Goal: Task Accomplishment & Management: Manage account settings

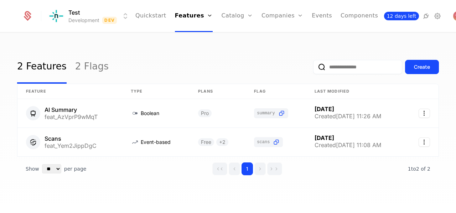
click at [384, 13] on span "12 days left" at bounding box center [401, 16] width 35 height 9
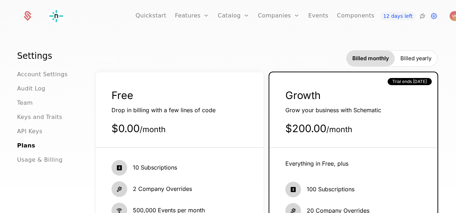
click at [189, 95] on div "Free" at bounding box center [179, 95] width 136 height 14
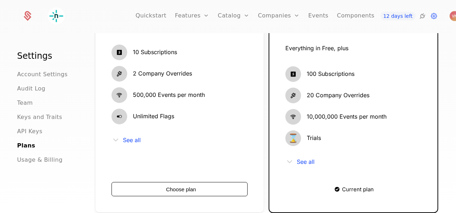
scroll to position [116, 0]
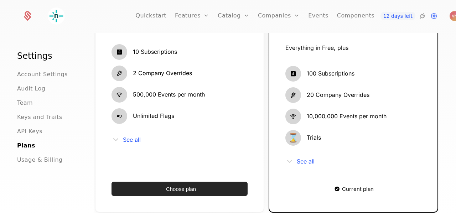
click at [178, 185] on button "Choose plan" at bounding box center [179, 189] width 136 height 14
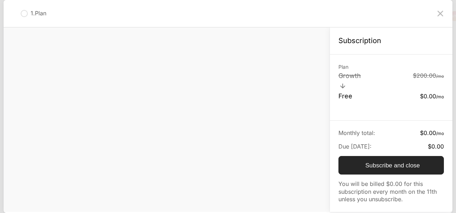
click at [378, 164] on button "Subscribe and close" at bounding box center [390, 165] width 105 height 19
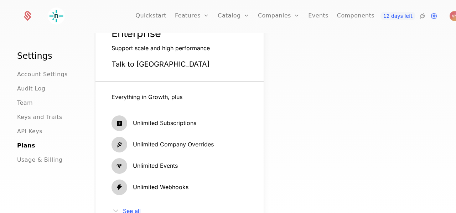
scroll to position [0, 0]
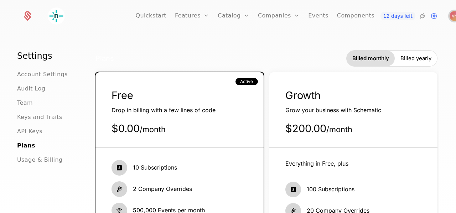
click at [449, 16] on img "Open user button" at bounding box center [454, 16] width 10 height 10
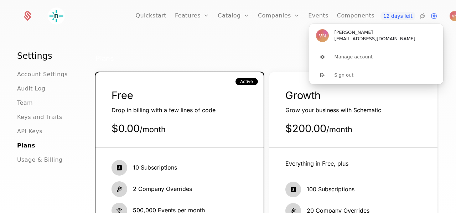
click at [359, 42] on span "Victor Nwatu nwatu.victor12@gmail.com" at bounding box center [376, 36] width 135 height 24
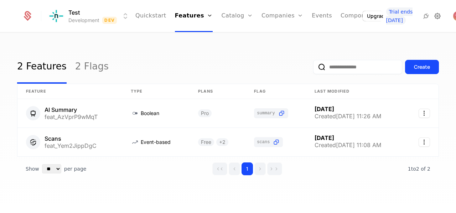
click at [433, 16] on icon at bounding box center [437, 16] width 9 height 9
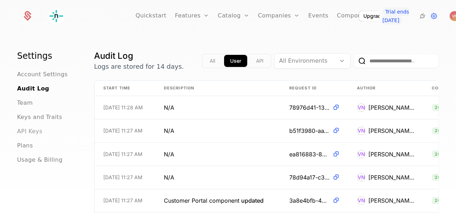
click at [24, 134] on span "API Keys" at bounding box center [29, 131] width 25 height 9
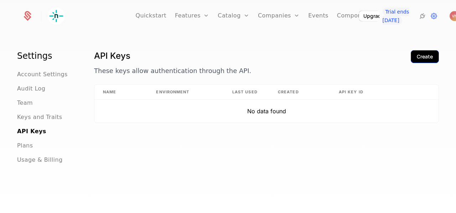
click at [422, 56] on div "Create" at bounding box center [425, 56] width 16 height 7
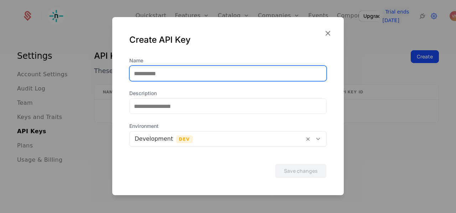
click at [176, 73] on input "Name" at bounding box center [228, 73] width 197 height 15
type input "******"
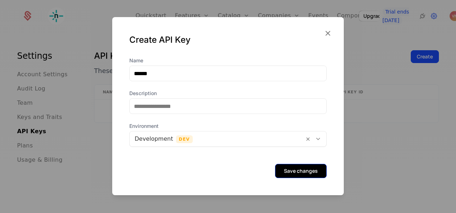
click at [296, 168] on button "Save changes" at bounding box center [301, 171] width 52 height 14
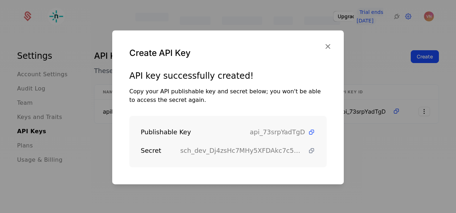
click at [308, 150] on icon at bounding box center [311, 150] width 7 height 7
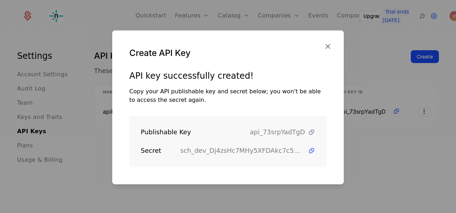
click at [308, 134] on icon at bounding box center [311, 132] width 7 height 7
click at [328, 44] on icon "button" at bounding box center [327, 46] width 9 height 9
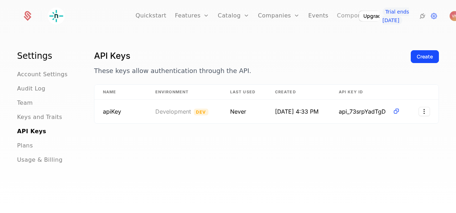
click at [337, 16] on link "Components" at bounding box center [355, 16] width 37 height 32
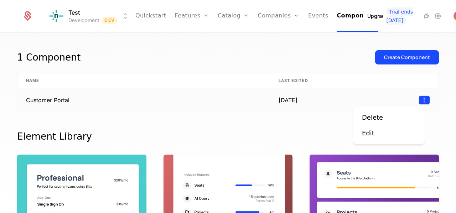
click at [420, 97] on html "Test Development Dev Quickstart Features Features Flags Catalog Plans Add Ons C…" at bounding box center [228, 106] width 456 height 213
click at [154, 110] on html "Test Development Dev Quickstart Features Features Flags Catalog Plans Add Ons C…" at bounding box center [228, 106] width 456 height 213
click at [49, 103] on td "Customer Portal" at bounding box center [143, 100] width 253 height 24
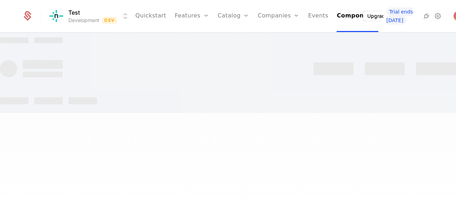
click at [49, 103] on div at bounding box center [48, 100] width 28 height 7
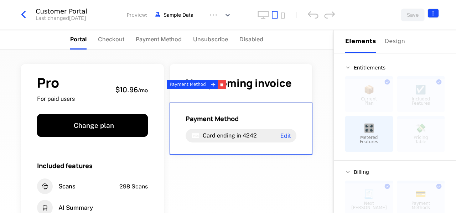
click at [435, 12] on html "Test Development Dev Quickstart Features Features Flags Catalog Plans Add Ons C…" at bounding box center [228, 106] width 456 height 213
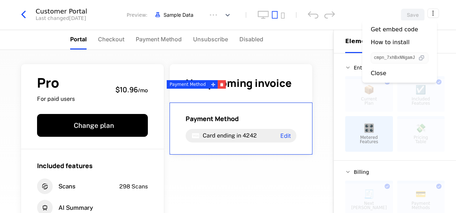
click at [424, 58] on icon "button" at bounding box center [421, 57] width 7 height 7
